Goal: Task Accomplishment & Management: Manage account settings

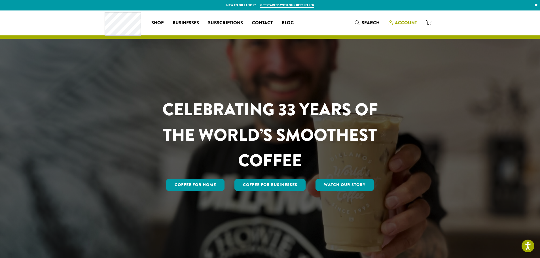
click at [403, 24] on span "Account" at bounding box center [406, 23] width 22 height 7
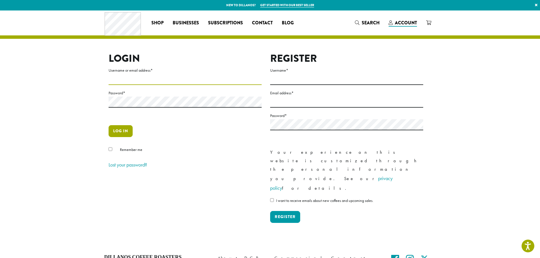
type input "**********"
click at [125, 130] on button "Log in" at bounding box center [121, 131] width 24 height 12
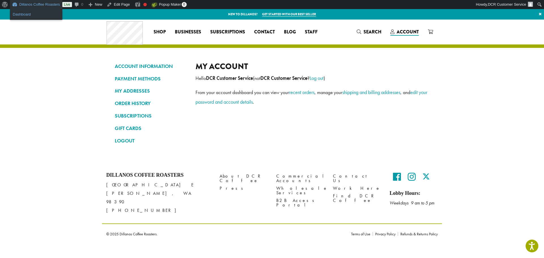
click at [29, 13] on link "Dashboard" at bounding box center [36, 14] width 52 height 7
